Goal: Task Accomplishment & Management: Manage account settings

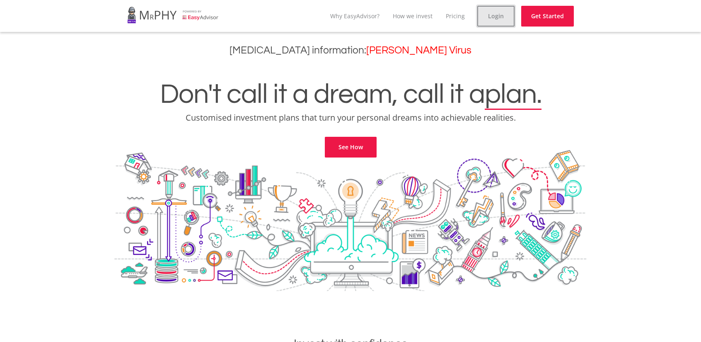
click at [491, 23] on link "Login" at bounding box center [496, 16] width 37 height 21
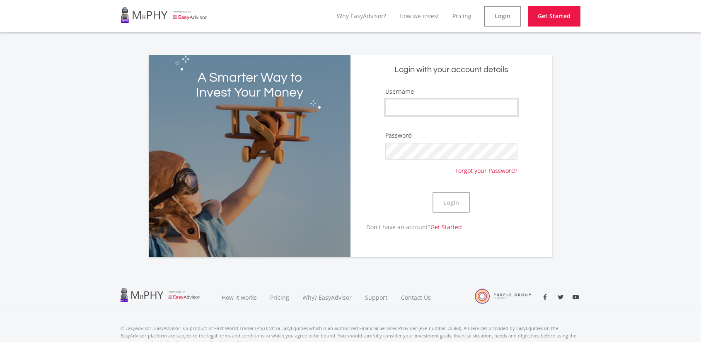
type input "nicmoya15"
click at [450, 200] on button "Login" at bounding box center [451, 202] width 37 height 21
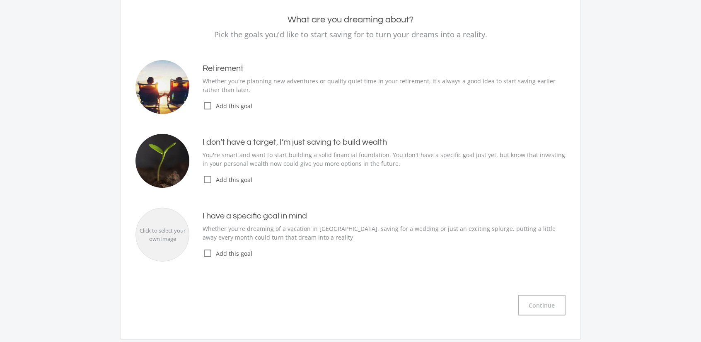
scroll to position [83, 0]
click at [213, 181] on span "Add this goal" at bounding box center [389, 179] width 353 height 9
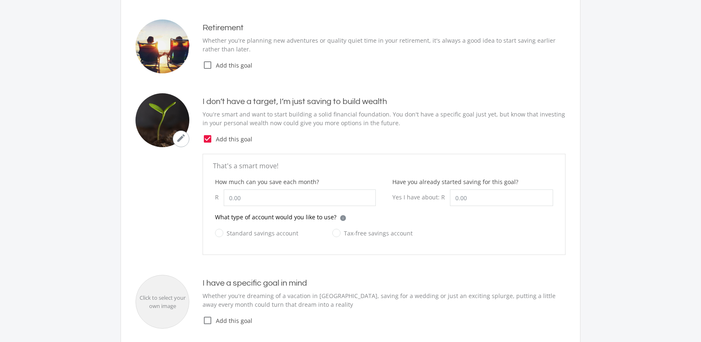
scroll to position [124, 0]
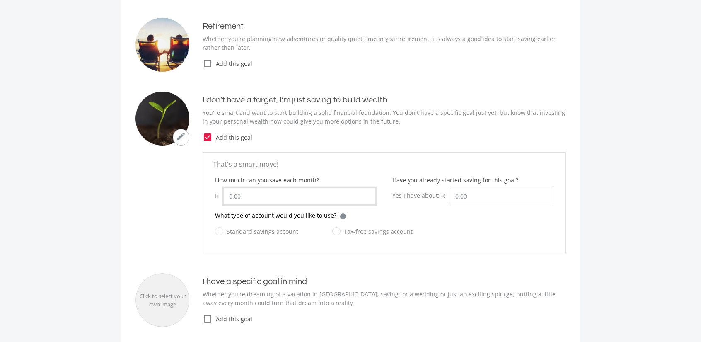
drag, startPoint x: 266, startPoint y: 189, endPoint x: 158, endPoint y: 194, distance: 108.7
click at [166, 192] on ee-just-save-goal "That's a smart move! How much can you save each month? R Have you already start…" at bounding box center [351, 202] width 430 height 101
type input "500.00"
click at [492, 196] on input "Have you already started saving for this goal?" at bounding box center [501, 196] width 103 height 17
type input "126,000.00"
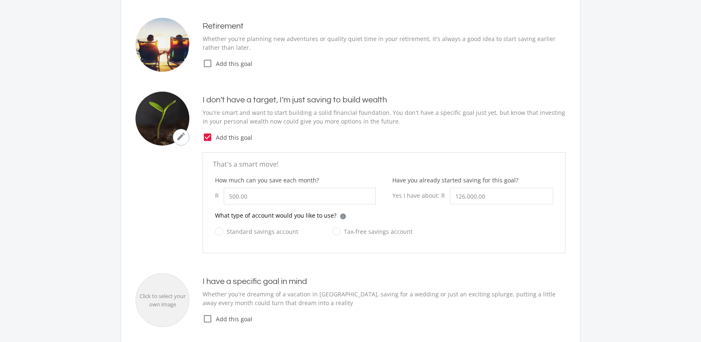
click at [221, 229] on label "Standard savings account" at bounding box center [256, 231] width 83 height 10
click at [221, 229] on input "Standard savings account" at bounding box center [248, 236] width 83 height 17
radio input "true"
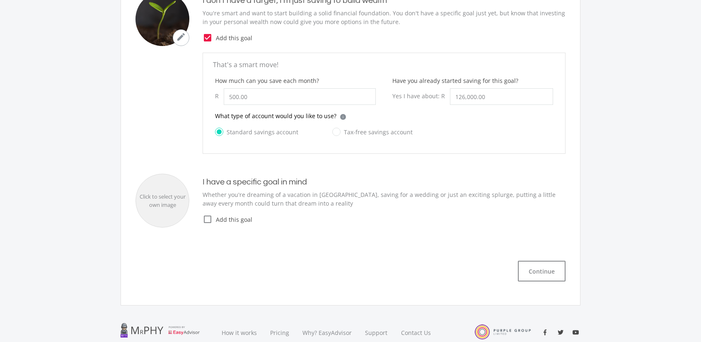
scroll to position [249, 0]
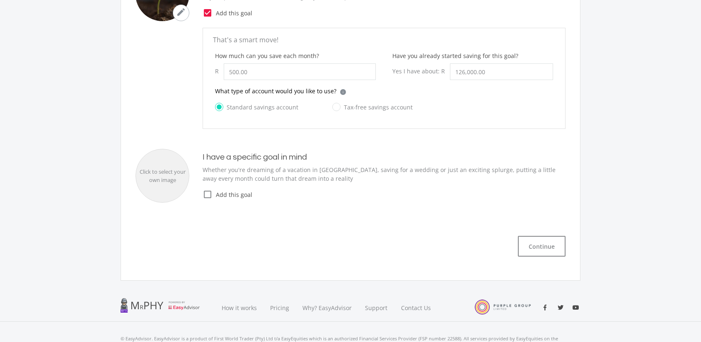
click at [208, 192] on icon "check_box_outline_blank" at bounding box center [208, 194] width 10 height 10
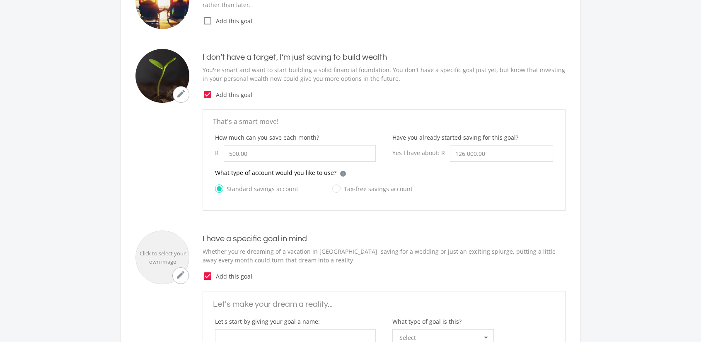
scroll to position [166, 0]
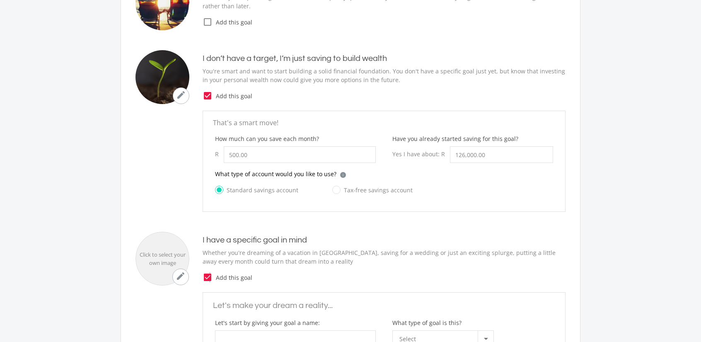
click at [210, 275] on icon "check_box" at bounding box center [208, 277] width 10 height 10
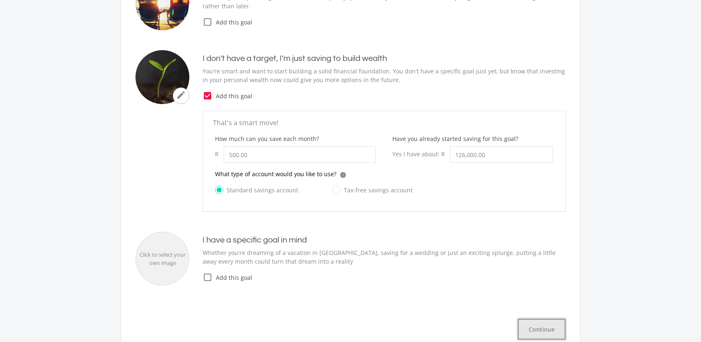
click at [534, 325] on button "Continue" at bounding box center [542, 329] width 48 height 21
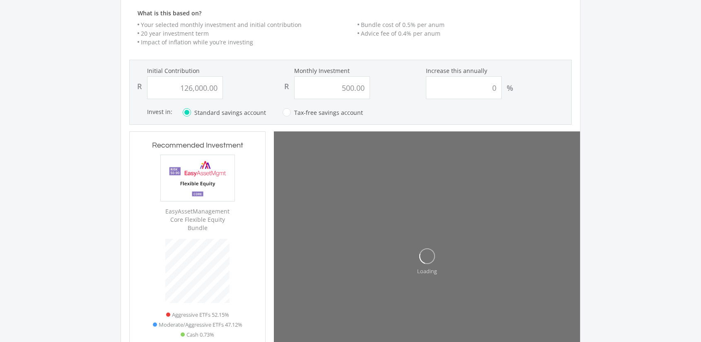
scroll to position [251, 136]
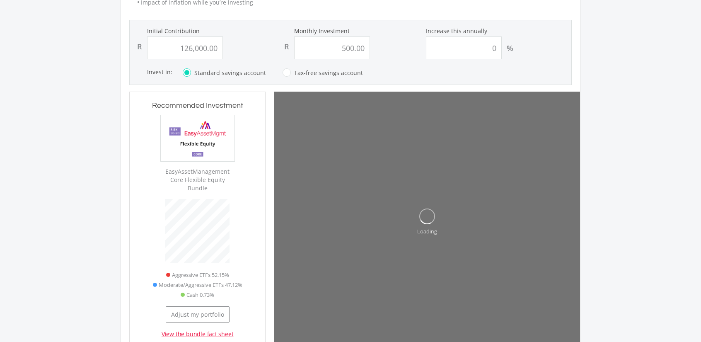
type input "126000"
type input "500"
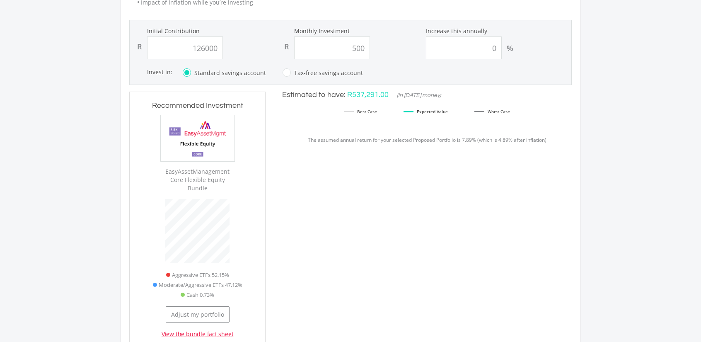
type input "126,000.00"
type input "500.00"
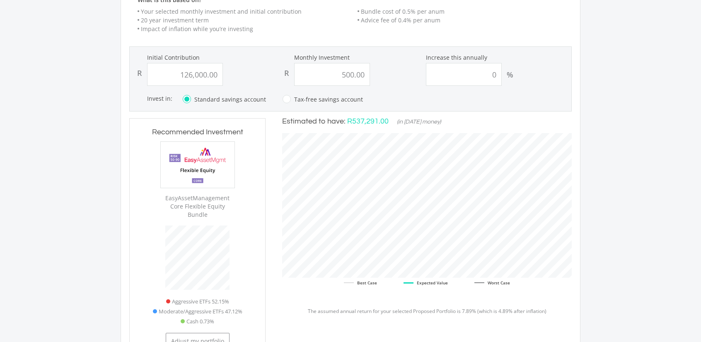
scroll to position [166, 0]
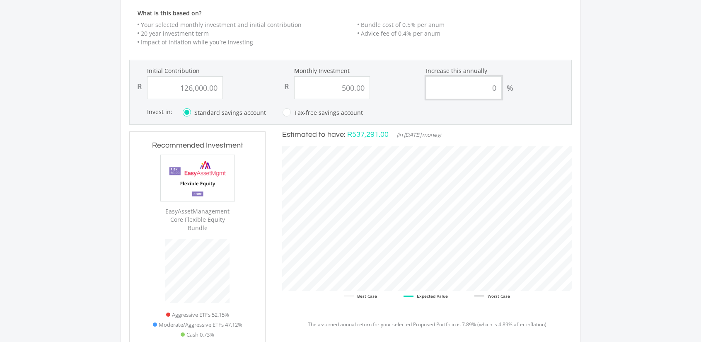
click at [497, 87] on input "0" at bounding box center [464, 87] width 76 height 23
type input "10"
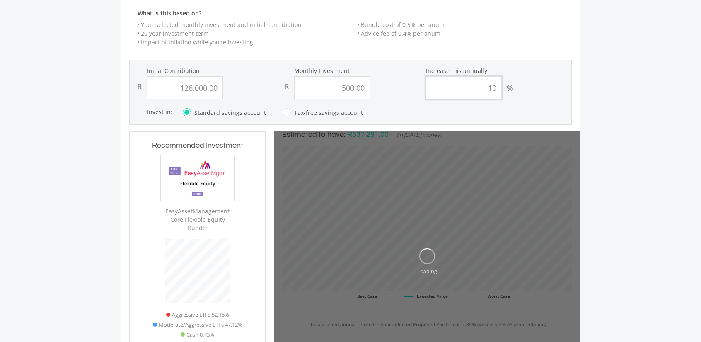
type input "126000"
type input "500"
type input "126,000.00"
type input "500.00"
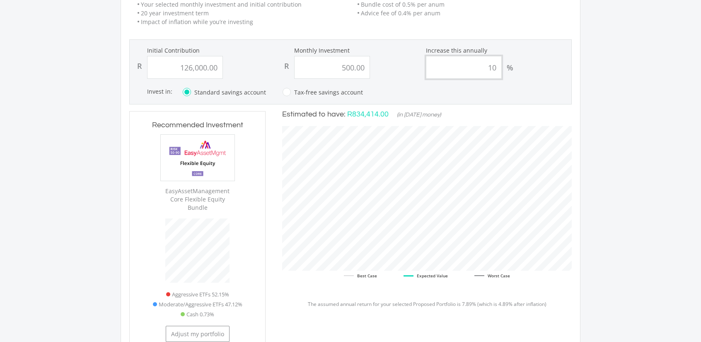
scroll to position [249, 0]
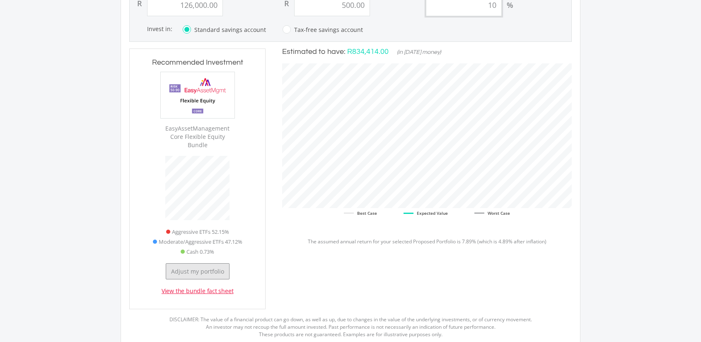
type input "10"
click at [208, 265] on button "Adjust my portfolio" at bounding box center [198, 271] width 64 height 16
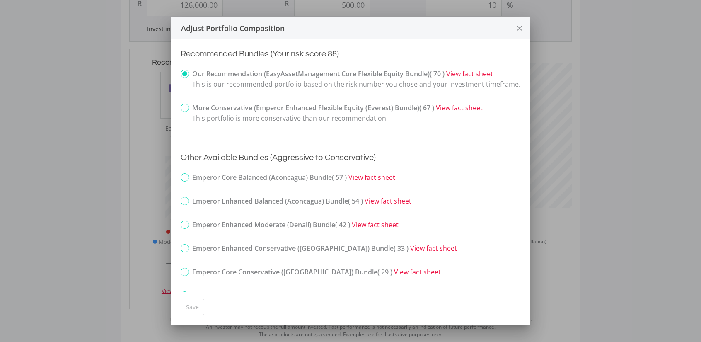
scroll to position [0, 0]
click at [385, 180] on link "View fact sheet" at bounding box center [372, 177] width 47 height 9
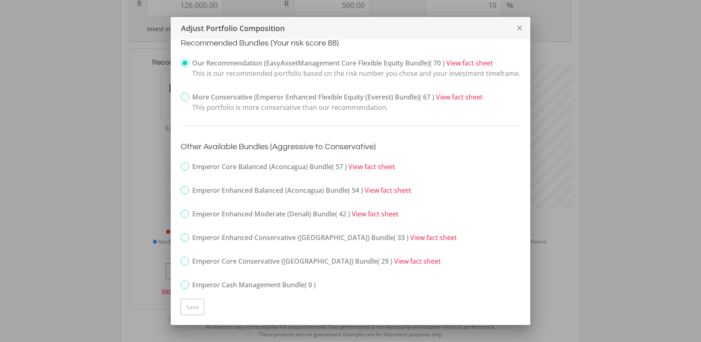
scroll to position [32, 0]
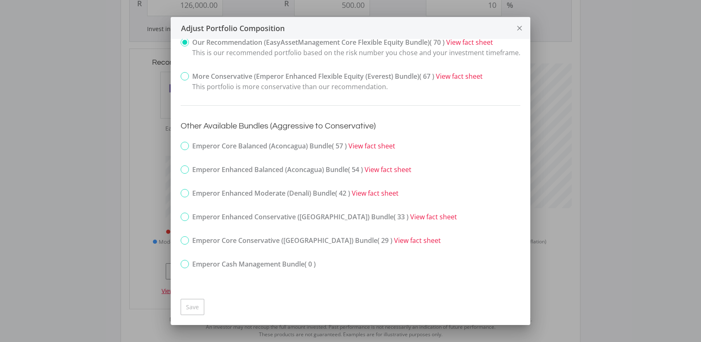
drag, startPoint x: 186, startPoint y: 145, endPoint x: 185, endPoint y: 150, distance: 5.1
click at [186, 145] on label "Emperor Core Balanced (Aconcagua) Bundle ( 57 )" at bounding box center [264, 146] width 166 height 10
click at [178, 145] on input "Emperor Core Balanced (Aconcagua) Bundle ( 57 )" at bounding box center [174, 148] width 5 height 10
radio input "true"
click at [191, 301] on button "Save" at bounding box center [193, 307] width 24 height 16
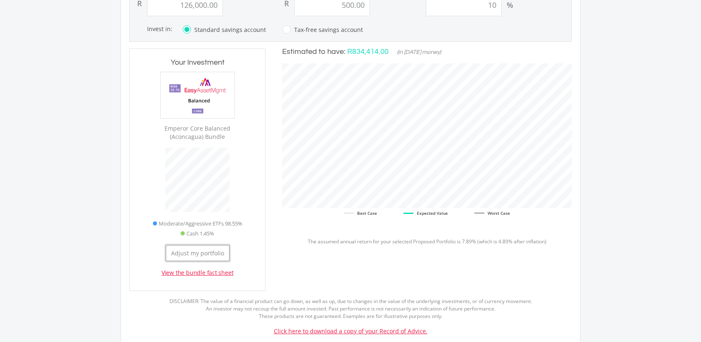
scroll to position [241, 136]
type input "126000"
type input "500"
type input "126,000.00"
type input "500.00"
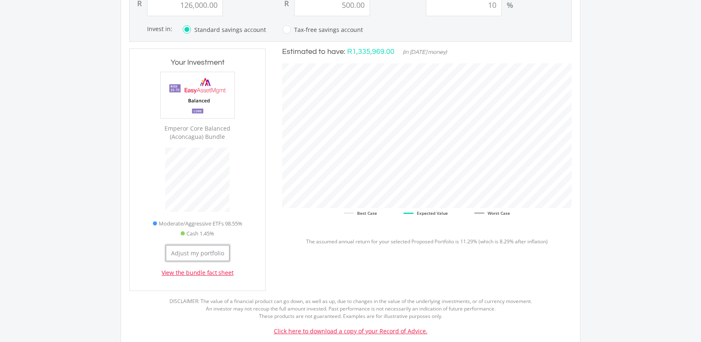
scroll to position [242, 306]
click at [209, 252] on button "Adjust my portfolio" at bounding box center [198, 253] width 64 height 16
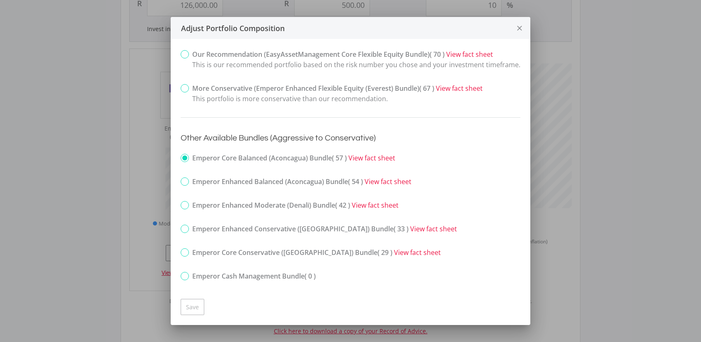
scroll to position [0, 0]
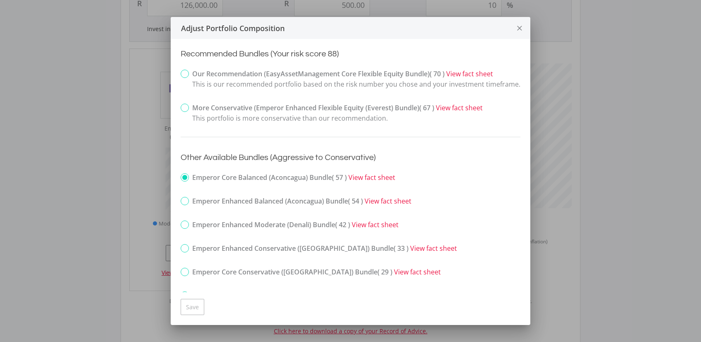
click at [189, 73] on label "Our Recommendation (EasyAssetManagement Core Flexible Equity Bundle) ( 70 ) Vie…" at bounding box center [351, 79] width 340 height 21
click at [178, 73] on input "Our Recommendation (EasyAssetManagement Core Flexible Equity Bundle) ( 70 ) Vie…" at bounding box center [174, 80] width 5 height 21
radio input "true"
click at [524, 32] on icon "close" at bounding box center [520, 28] width 8 height 22
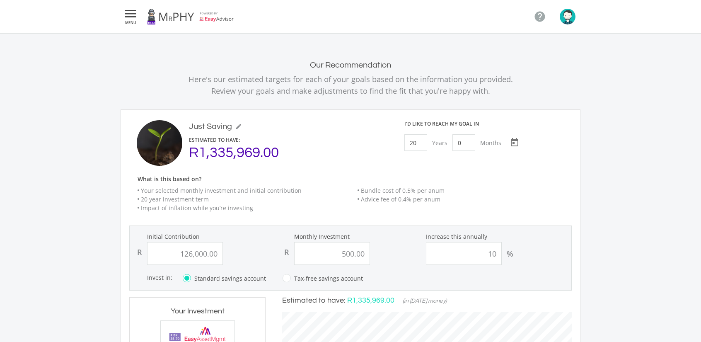
scroll to position [249, 0]
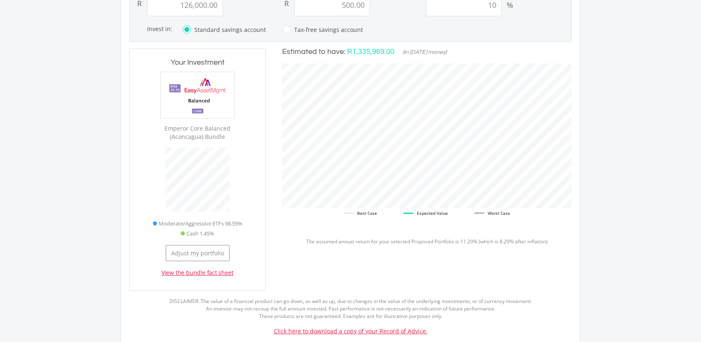
click at [214, 274] on link "View the bundle fact sheet" at bounding box center [198, 273] width 72 height 8
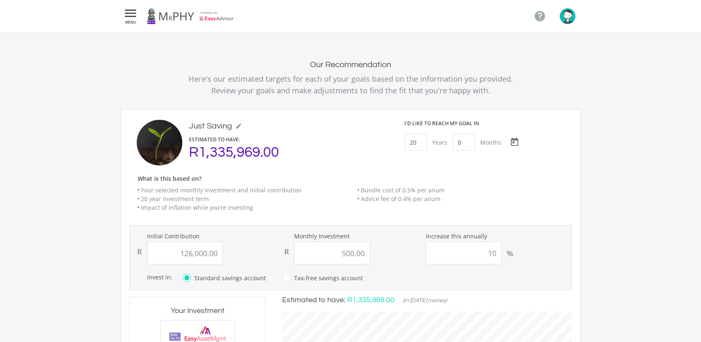
scroll to position [0, 0]
click at [567, 23] on img "button" at bounding box center [568, 17] width 16 height 16
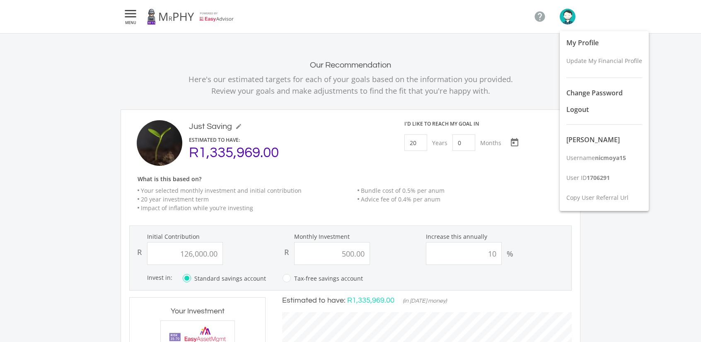
click at [142, 17] on div at bounding box center [350, 171] width 701 height 342
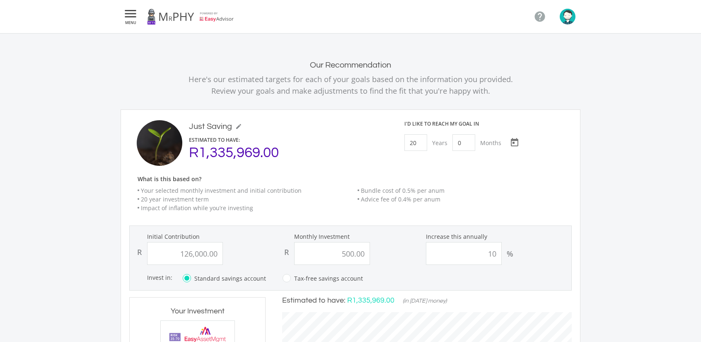
click at [132, 16] on icon "" at bounding box center [130, 14] width 15 height 10
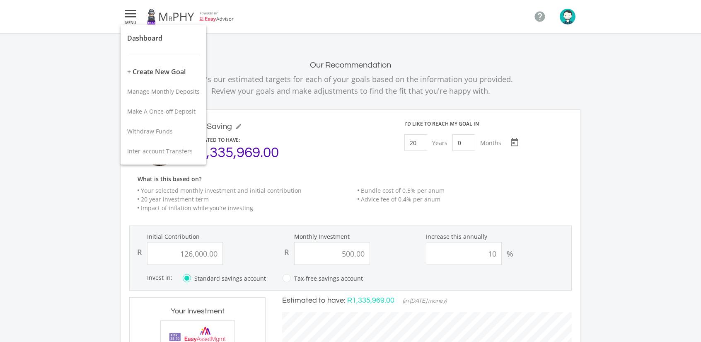
click at [152, 15] on div at bounding box center [350, 171] width 701 height 342
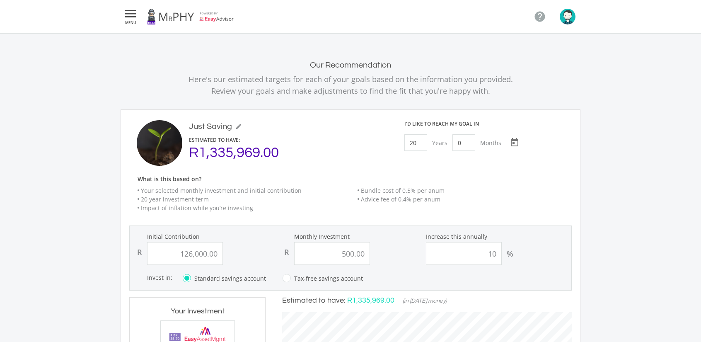
click at [162, 20] on link at bounding box center [190, 16] width 87 height 23
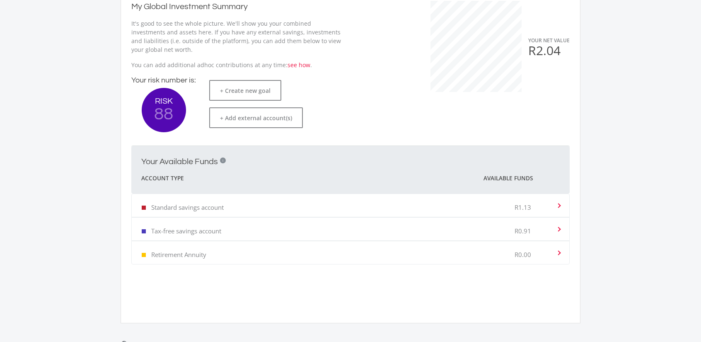
scroll to position [166, 0]
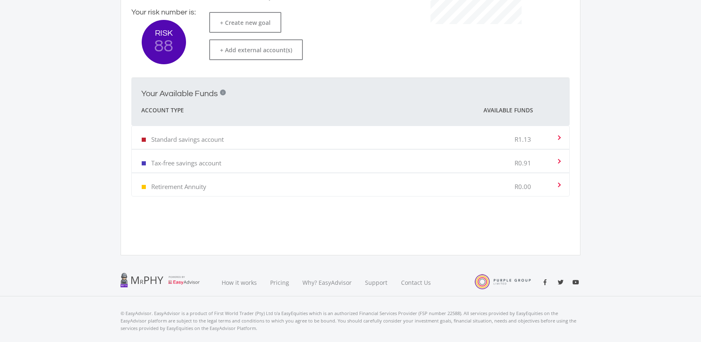
click at [558, 160] on span at bounding box center [558, 161] width 8 height 3
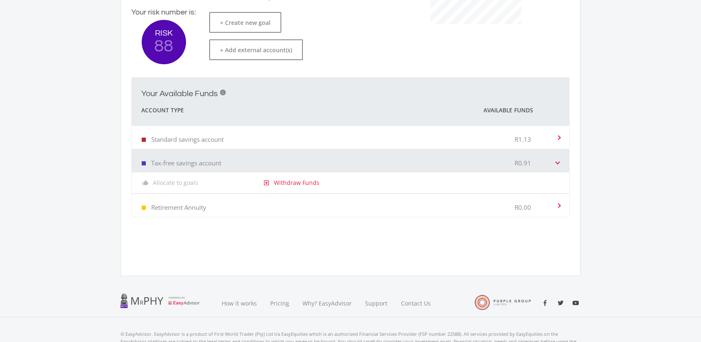
click at [559, 138] on span at bounding box center [558, 137] width 8 height 3
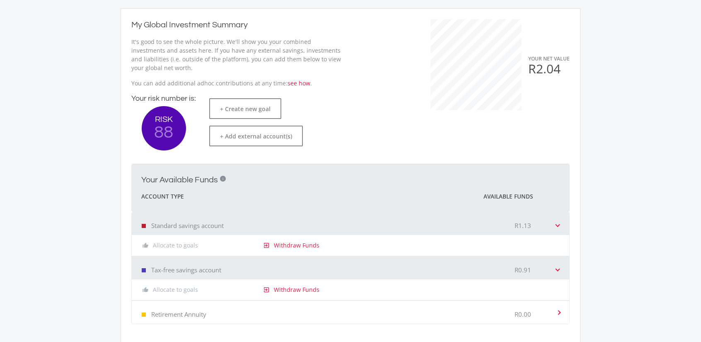
scroll to position [41, 0]
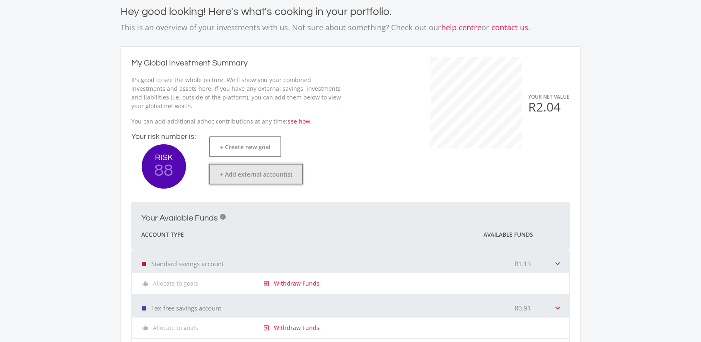
click at [239, 179] on button "+ Add external account(s)" at bounding box center [256, 174] width 94 height 21
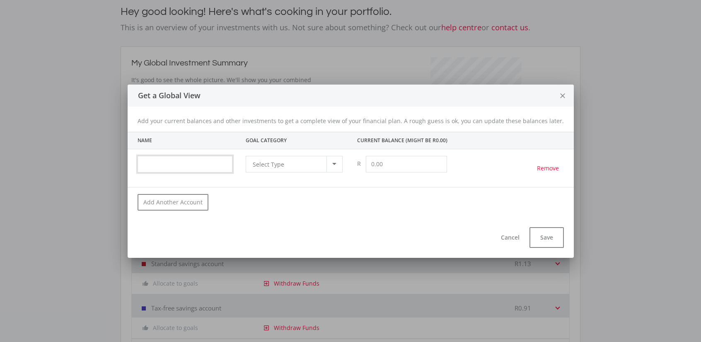
click at [217, 165] on input "text" at bounding box center [185, 164] width 95 height 17
click at [300, 166] on div "Select Type" at bounding box center [290, 164] width 74 height 16
click at [427, 239] on div at bounding box center [350, 171] width 701 height 342
click at [172, 197] on button "Add Another Account" at bounding box center [173, 202] width 71 height 17
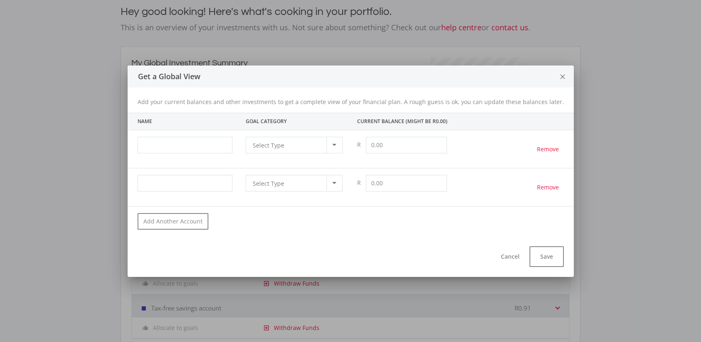
click at [559, 80] on icon "close" at bounding box center [563, 77] width 8 height 22
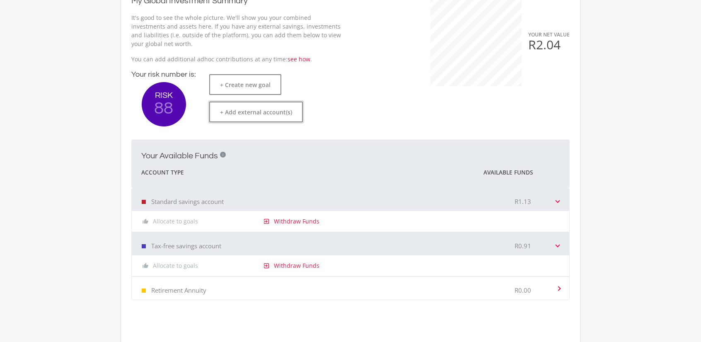
scroll to position [124, 0]
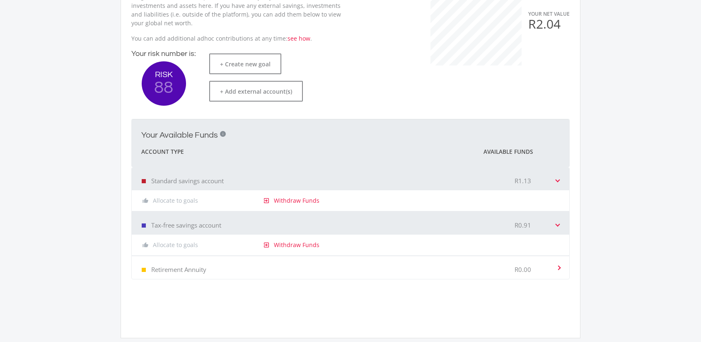
drag, startPoint x: 563, startPoint y: 175, endPoint x: 561, endPoint y: 184, distance: 9.7
click at [563, 175] on mat-expansion-panel-header "Standard savings account R1.13" at bounding box center [351, 178] width 438 height 23
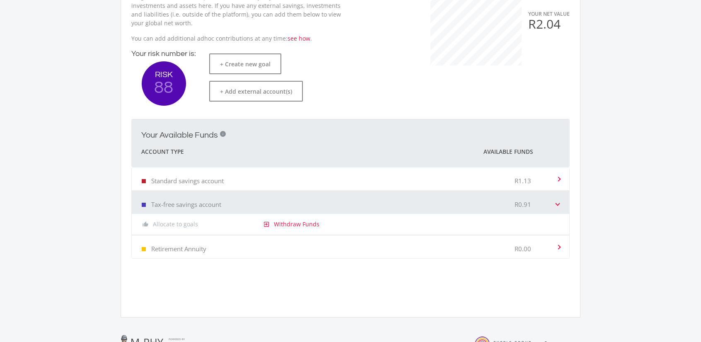
click at [554, 204] on div "R0.91" at bounding box center [535, 202] width 41 height 25
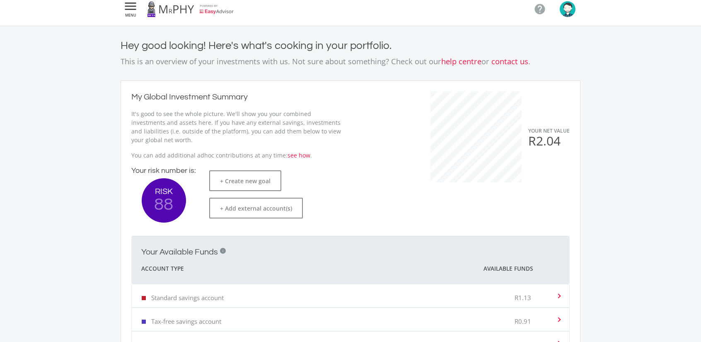
scroll to position [0, 0]
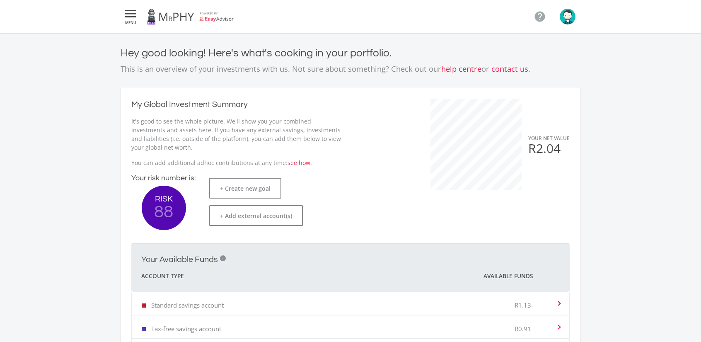
click at [131, 13] on icon "" at bounding box center [130, 14] width 15 height 10
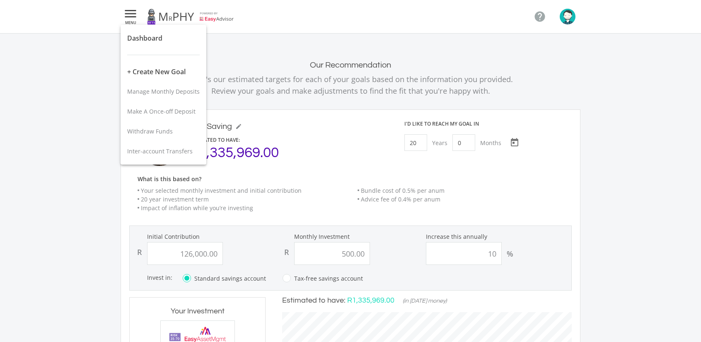
scroll to position [242, 306]
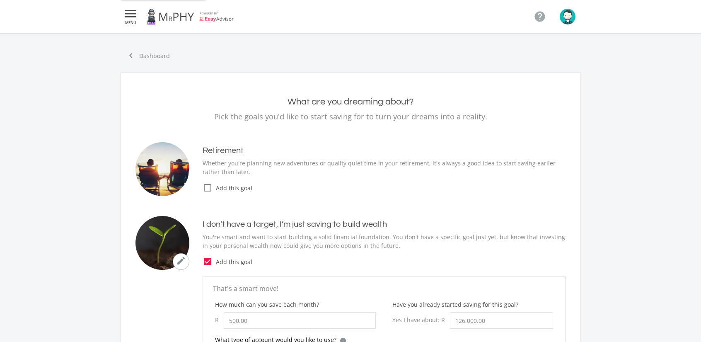
scroll to position [166, 0]
